Goal: Check status: Check status

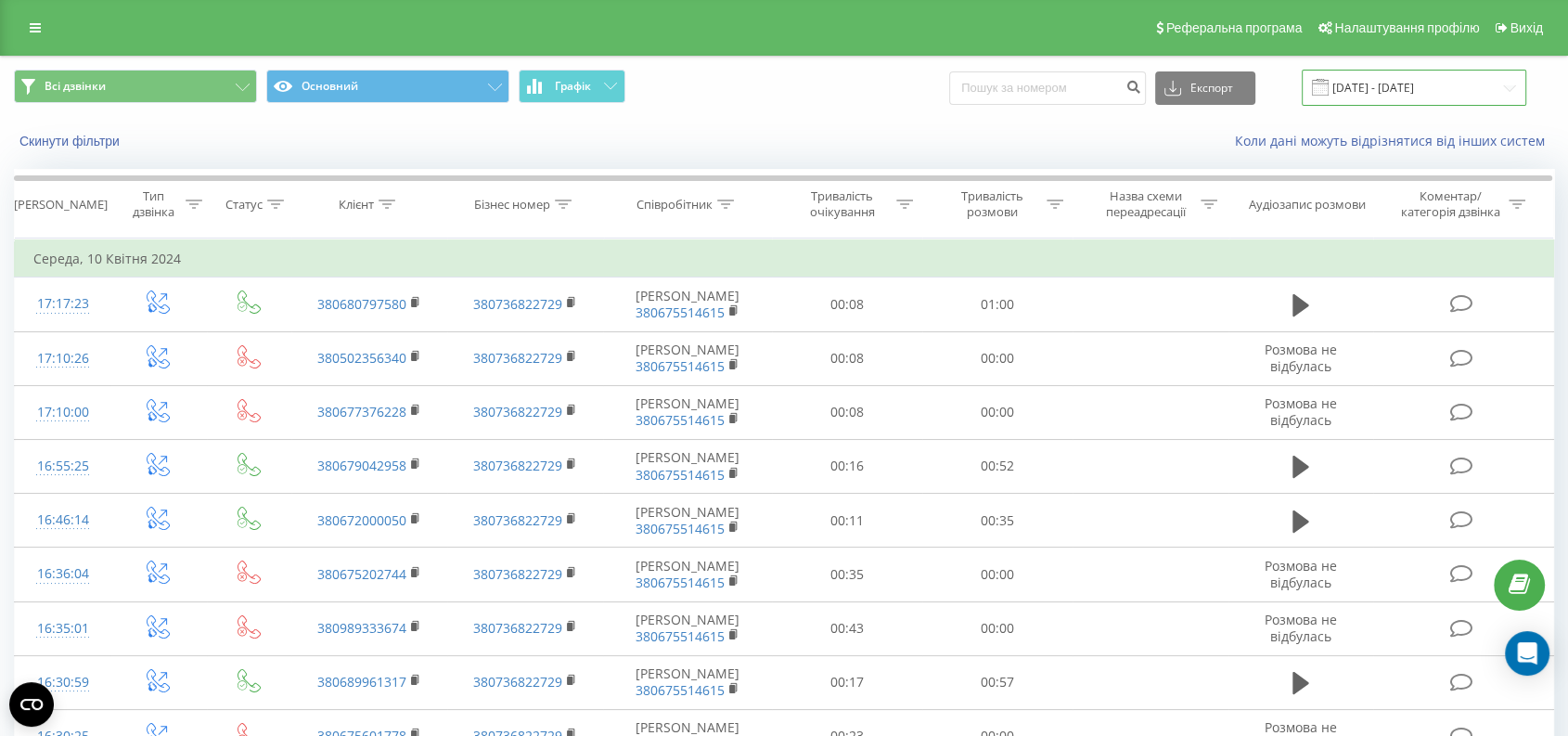
click at [1375, 88] on input "[DATE] - [DATE]" at bounding box center [1414, 88] width 225 height 36
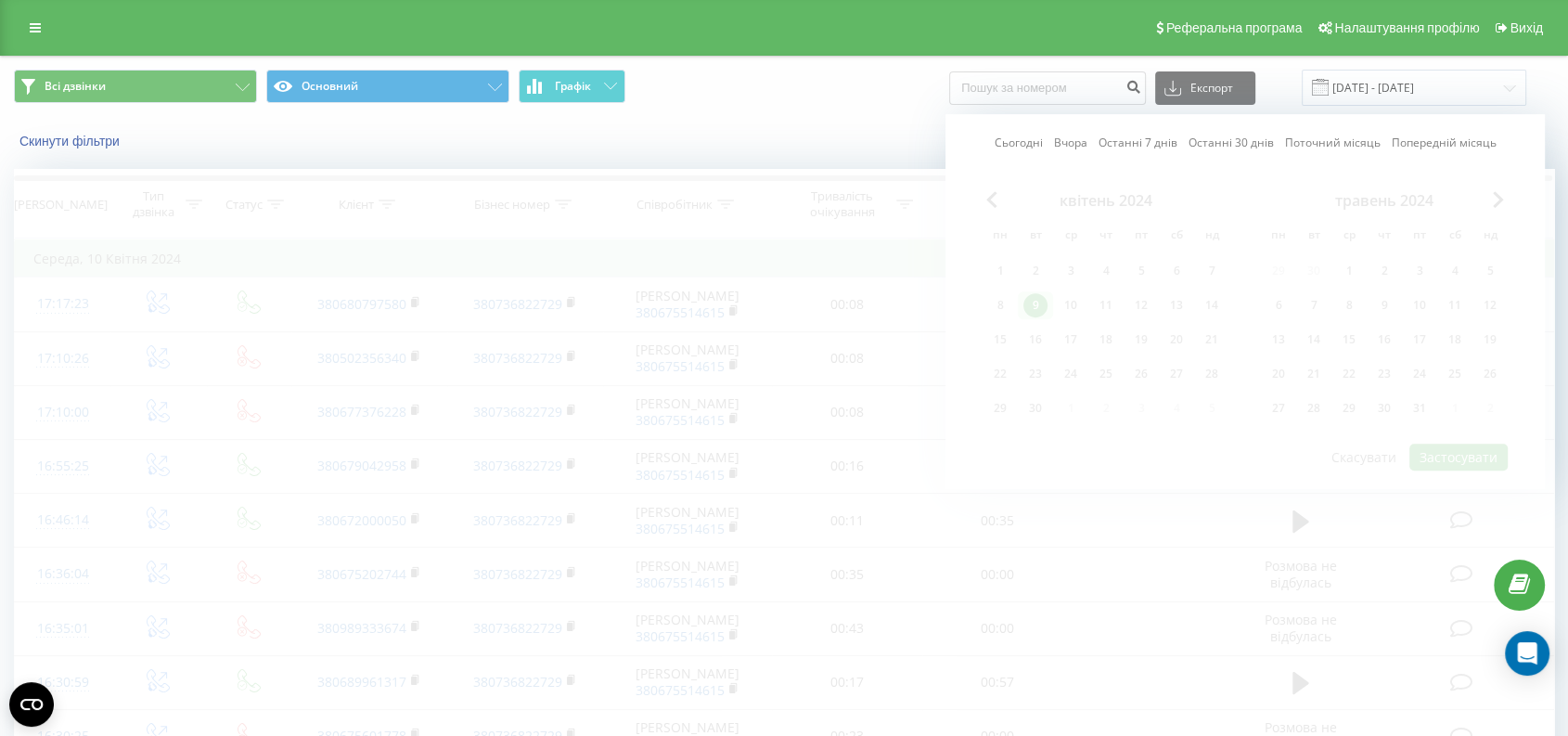
click at [1005, 146] on link "Сьогодні" at bounding box center [1018, 144] width 48 height 18
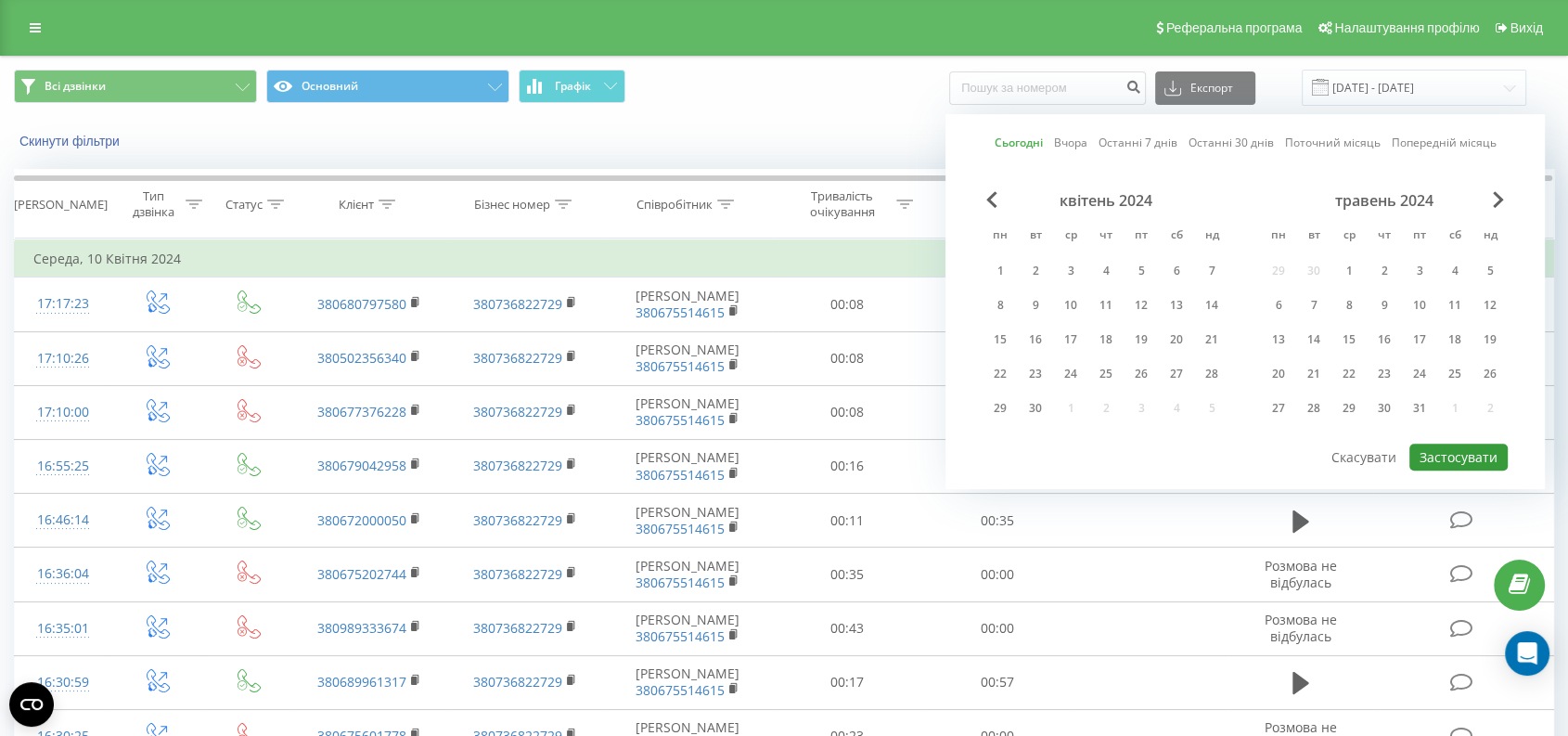
click at [1438, 454] on button "Застосувати" at bounding box center [1459, 456] width 98 height 27
type input "[DATE] - [DATE]"
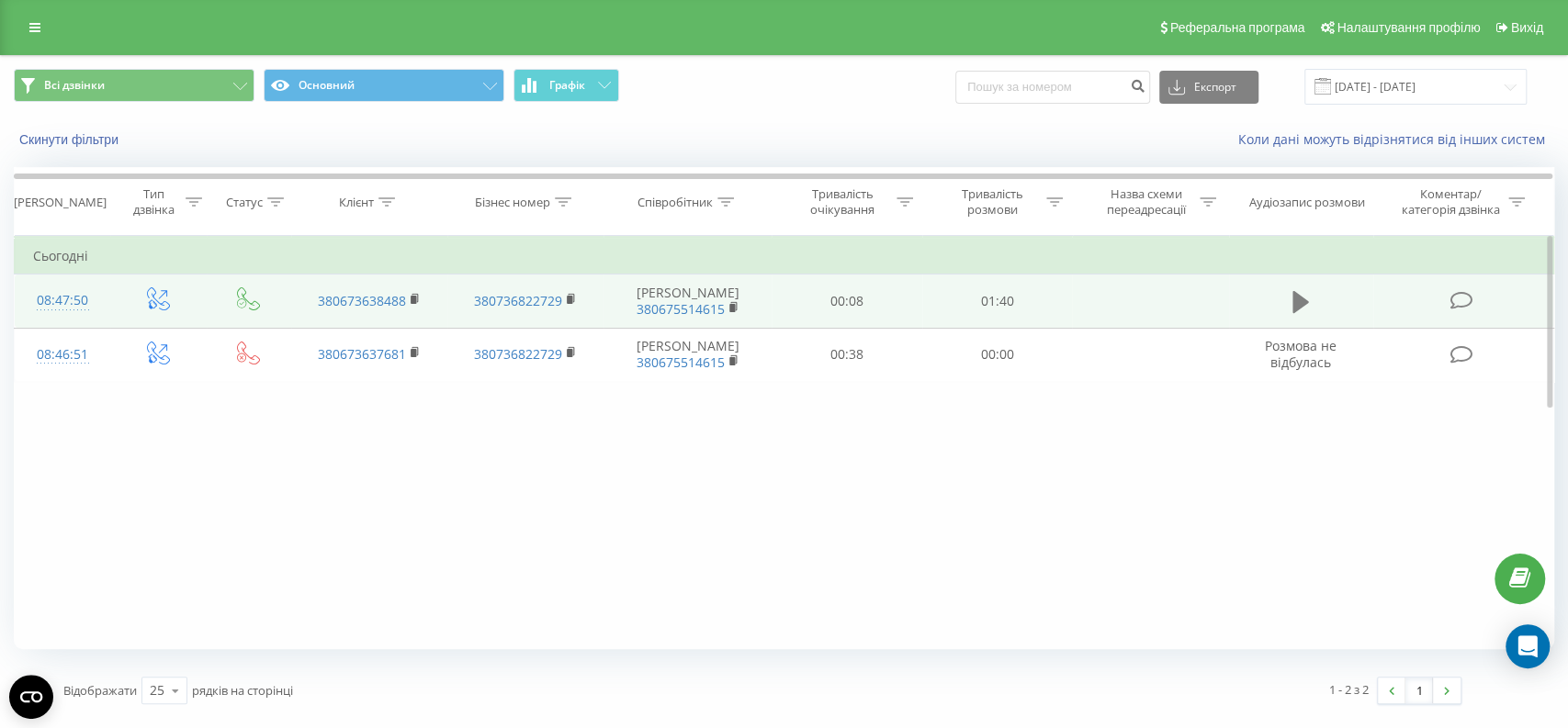
click at [1301, 301] on icon at bounding box center [1300, 302] width 17 height 25
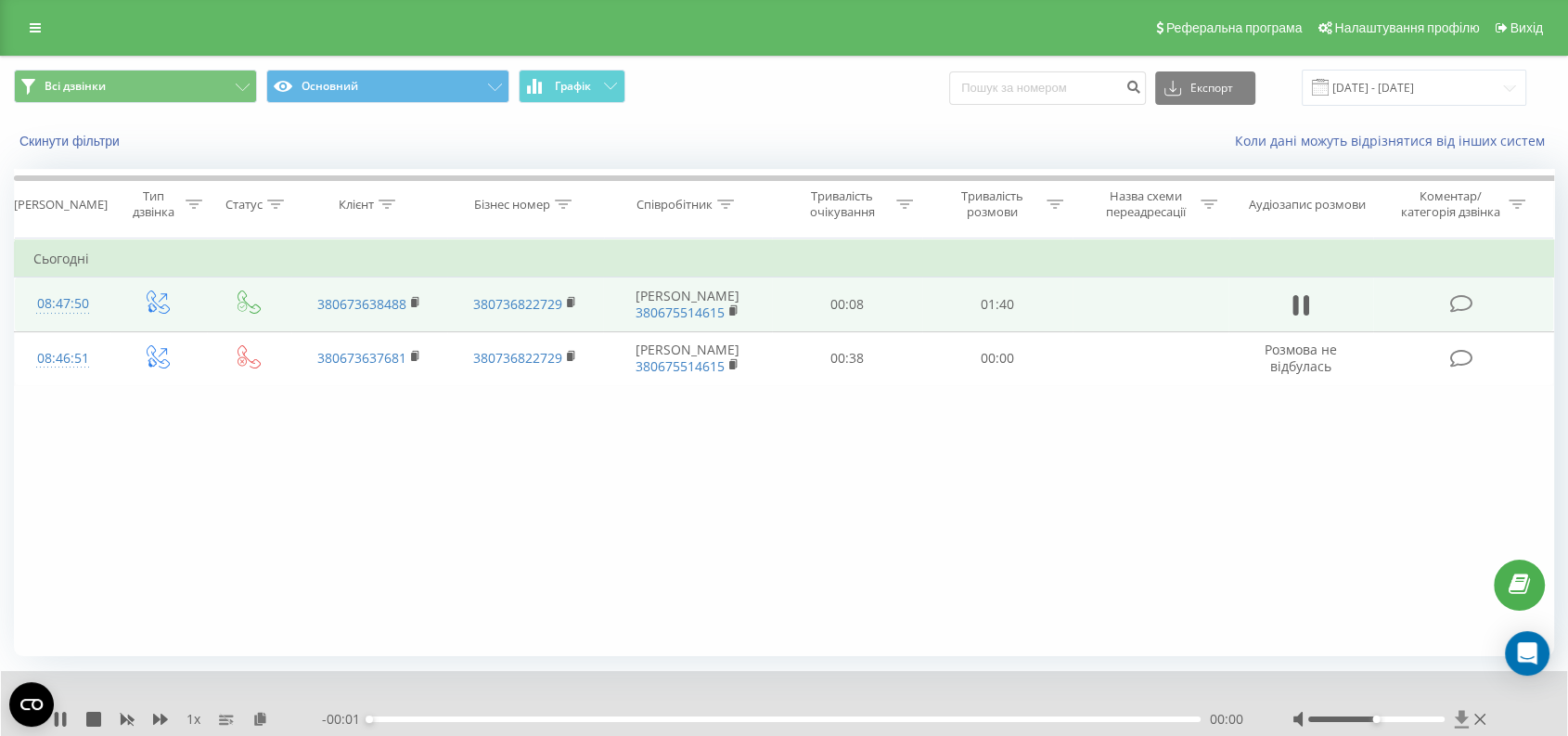
click at [1462, 712] on icon at bounding box center [1461, 719] width 14 height 18
click at [1455, 711] on icon at bounding box center [1462, 719] width 16 height 19
click at [58, 716] on icon at bounding box center [57, 718] width 4 height 15
